Goal: Task Accomplishment & Management: Use online tool/utility

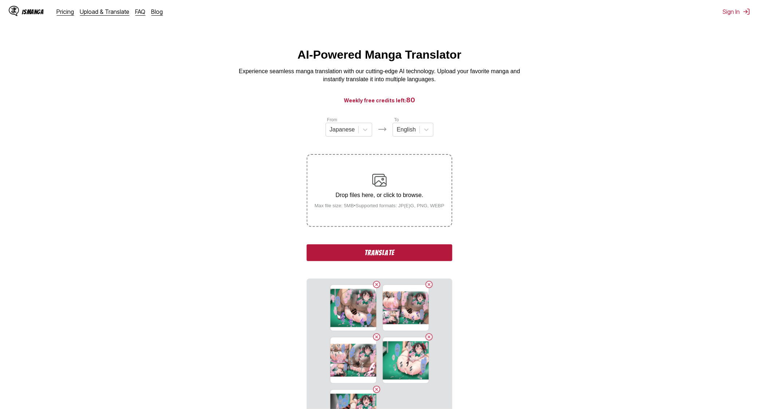
click at [375, 252] on button "Translate" at bounding box center [380, 252] width 146 height 17
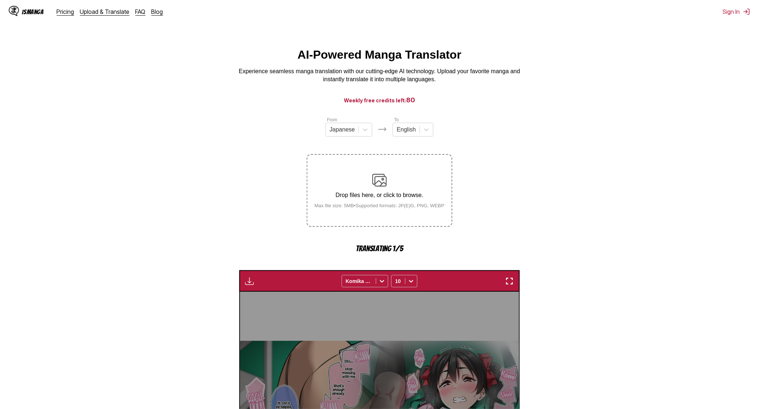
scroll to position [215, 0]
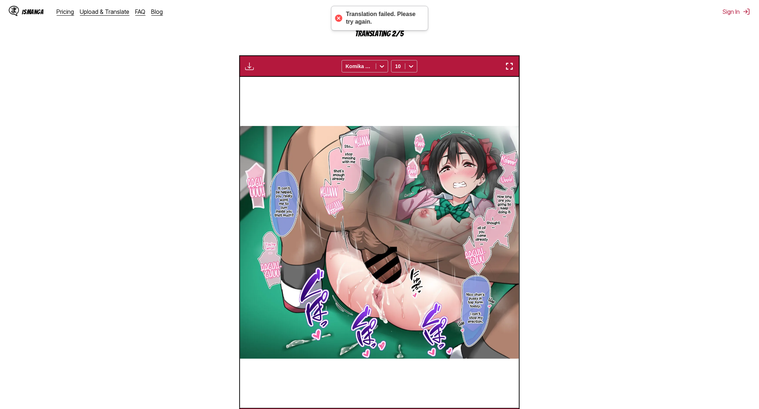
click at [511, 65] on img "button" at bounding box center [509, 66] width 9 height 9
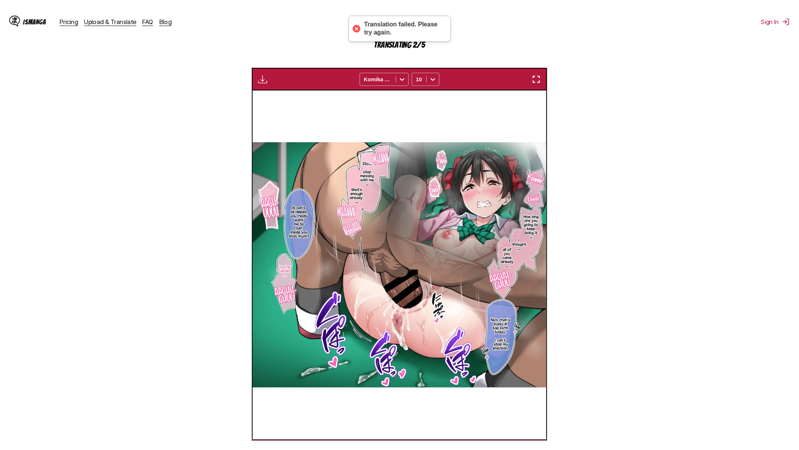
scroll to position [71, 0]
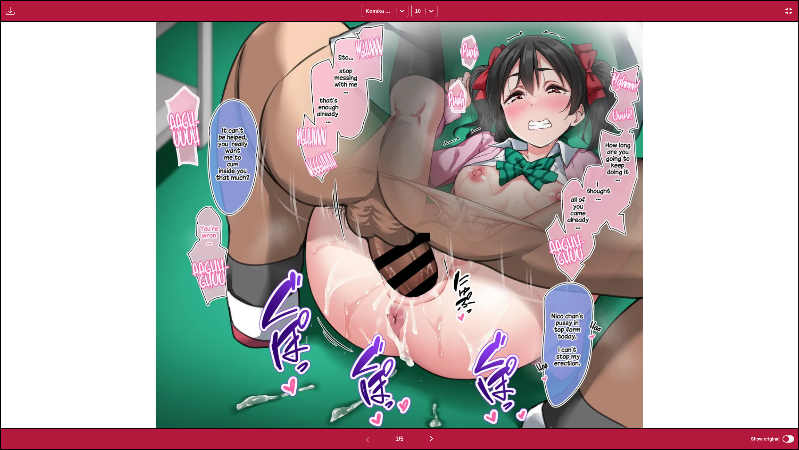
click at [430, 409] on img "button" at bounding box center [431, 438] width 9 height 9
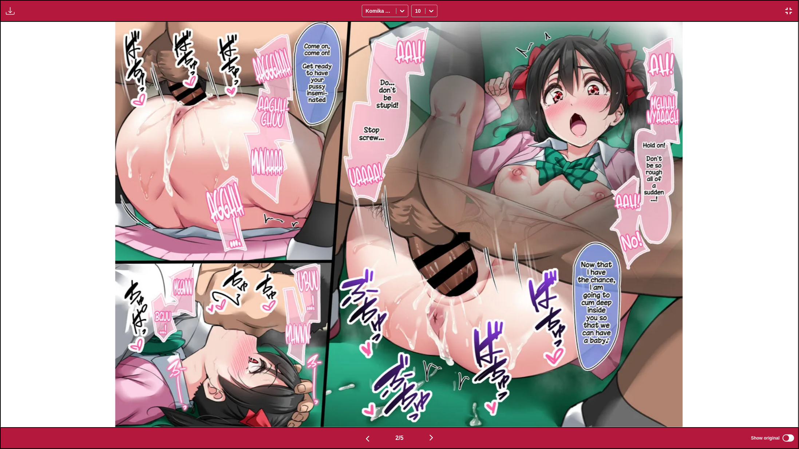
click at [750, 236] on div at bounding box center [399, 225] width 798 height 406
click at [434, 409] on img "button" at bounding box center [431, 438] width 9 height 9
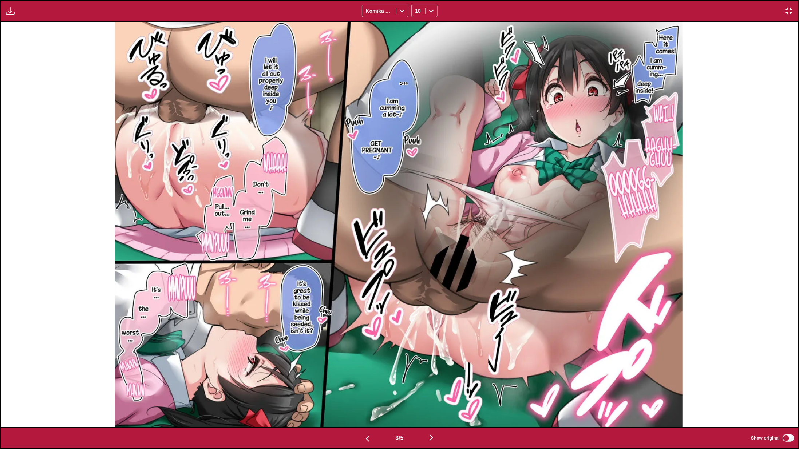
drag, startPoint x: 743, startPoint y: 267, endPoint x: 532, endPoint y: 353, distance: 227.7
click at [743, 267] on div "Ohh♪" at bounding box center [399, 225] width 798 height 406
click at [431, 409] on img "button" at bounding box center [431, 438] width 9 height 9
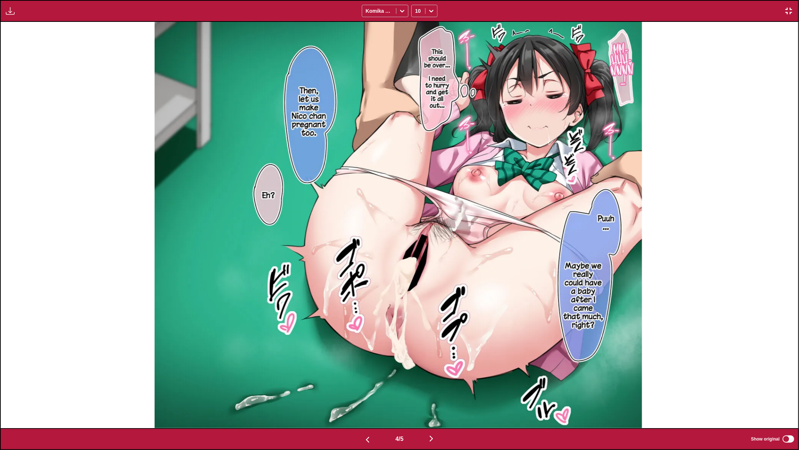
drag, startPoint x: 715, startPoint y: 296, endPoint x: 596, endPoint y: 411, distance: 165.3
click at [713, 297] on div at bounding box center [399, 225] width 798 height 406
click at [436, 409] on img "button" at bounding box center [431, 438] width 9 height 9
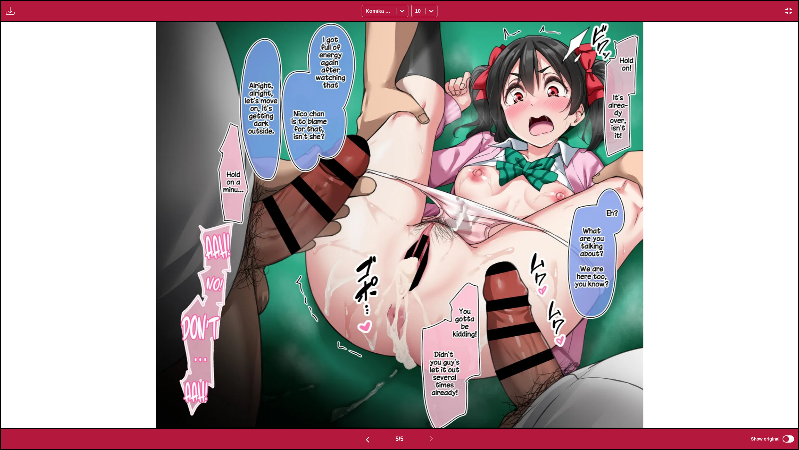
click at [759, 12] on img "button" at bounding box center [789, 11] width 9 height 9
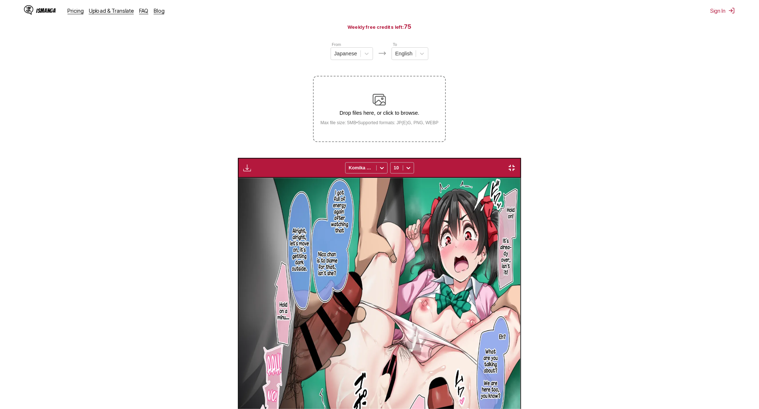
scroll to position [0, 1117]
